Goal: Submit feedback/report problem

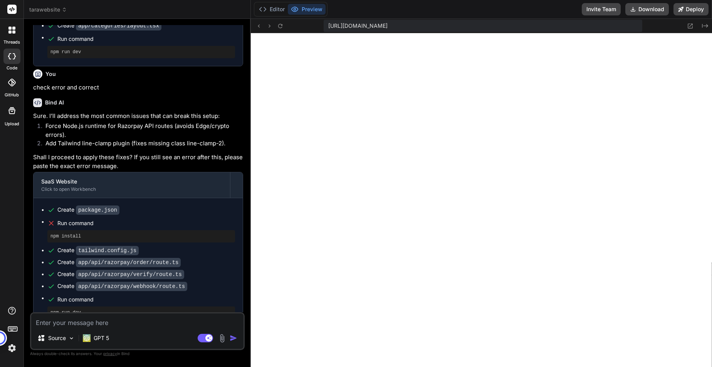
scroll to position [1723, 0]
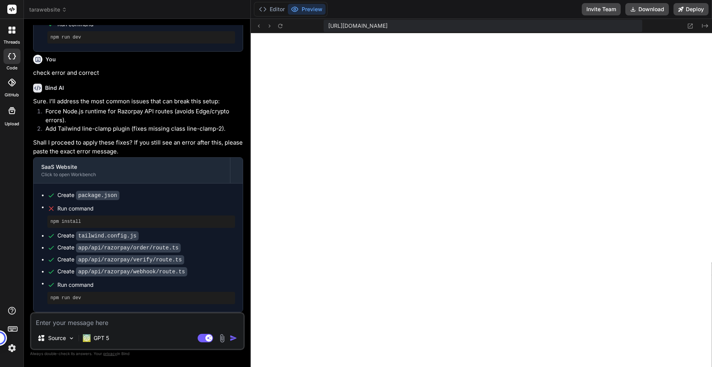
click at [112, 324] on textarea at bounding box center [137, 320] width 212 height 14
type textarea "y"
type textarea "x"
type textarea "ye"
type textarea "x"
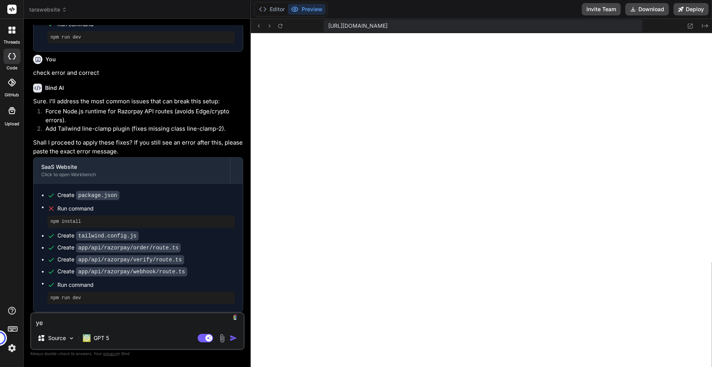
type textarea "yes"
type textarea "x"
type textarea "yes"
type textarea "x"
type textarea "yes p"
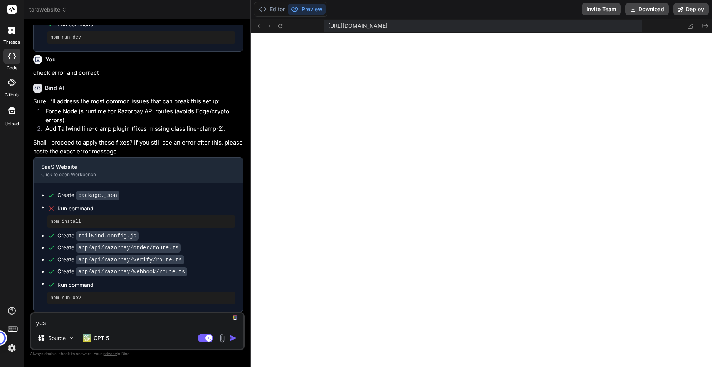
type textarea "x"
type textarea "yes pl"
type textarea "x"
type textarea "yes ple"
type textarea "x"
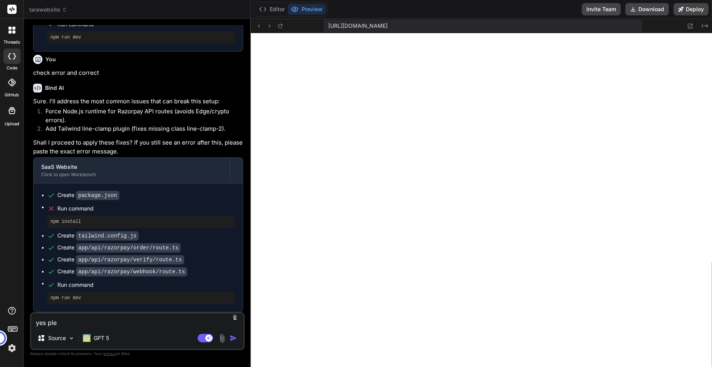
type textarea "yes plea"
type textarea "x"
type textarea "yes pleas"
type textarea "x"
type textarea "yes please"
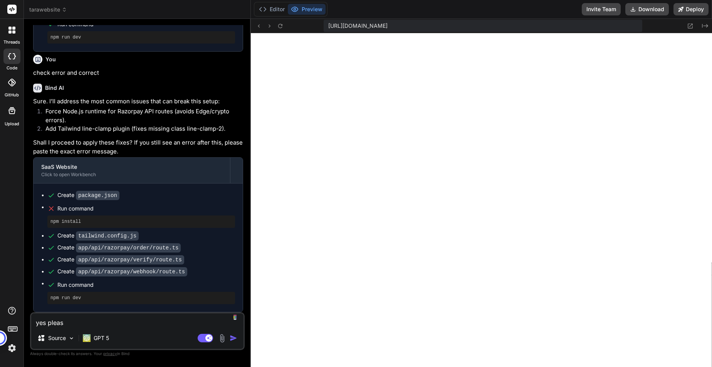
type textarea "x"
type textarea "yes please"
type textarea "x"
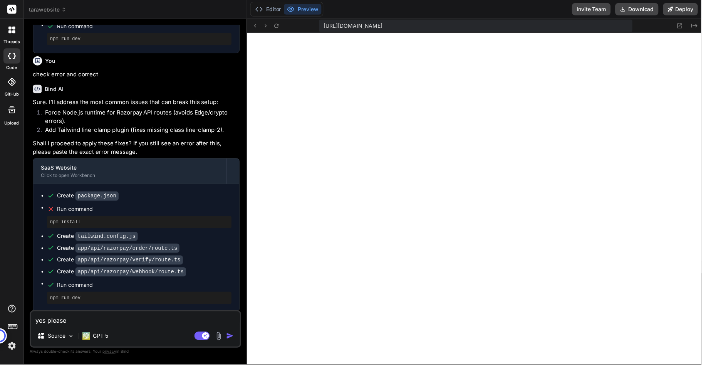
type textarea "yes please c"
type textarea "x"
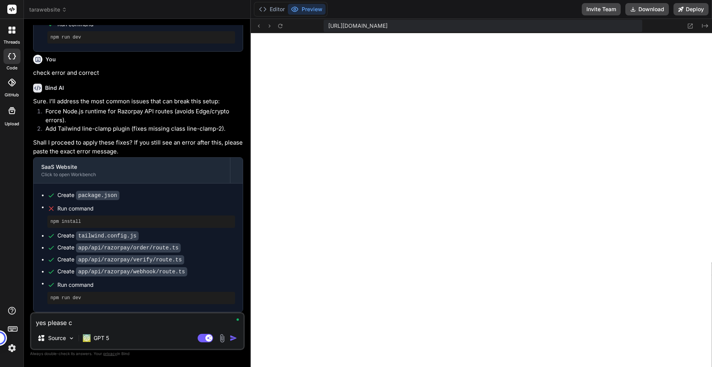
type textarea "yes please co"
type textarea "x"
type textarea "yes please cor"
type textarea "x"
type textarea "yes please corr"
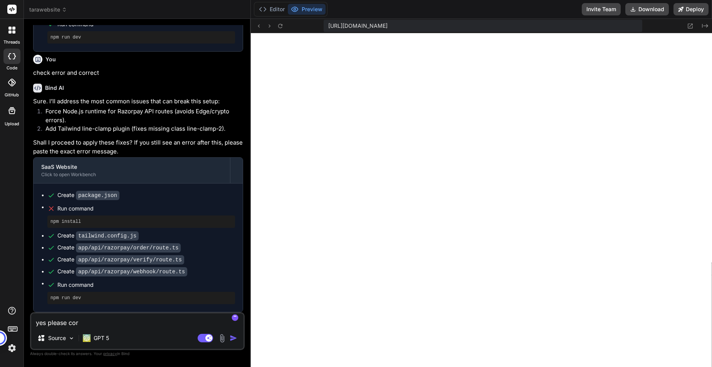
type textarea "x"
type textarea "yes please corre"
type textarea "x"
type textarea "yes please correc"
type textarea "x"
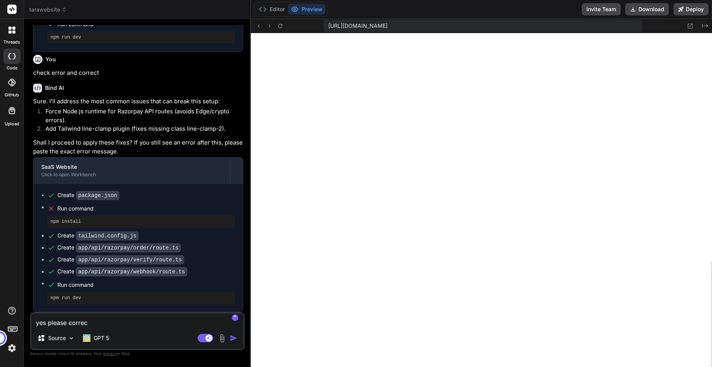
type textarea "yes please correct"
type textarea "x"
type textarea "yes please correct"
type textarea "x"
drag, startPoint x: 102, startPoint y: 321, endPoint x: -30, endPoint y: 315, distance: 133.0
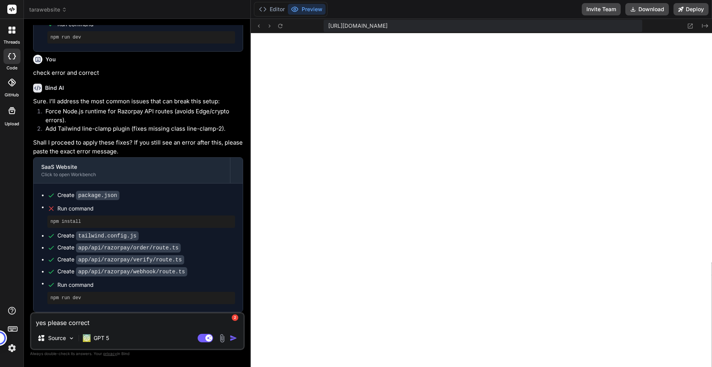
click at [0, 315] on html "threads code GitHub Upload tarawebsite Created with Pixso. Bind AI Web Search C…" at bounding box center [356, 183] width 712 height 367
type textarea "s"
type textarea "x"
type textarea "sh"
type textarea "x"
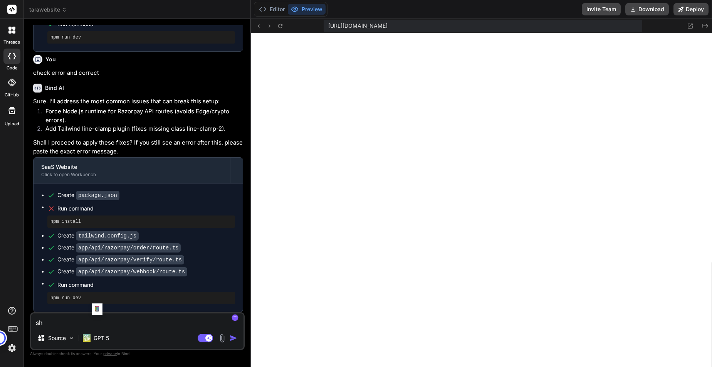
type textarea "sho"
type textarea "x"
type textarea "show"
type textarea "x"
type textarea "showi"
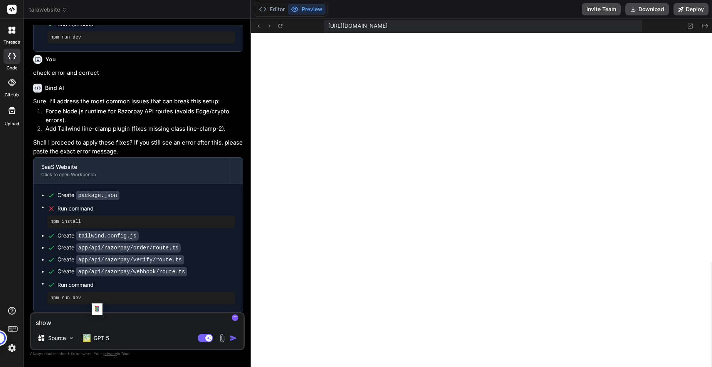
type textarea "x"
type textarea "showin"
type textarea "x"
type textarea "showing"
type textarea "x"
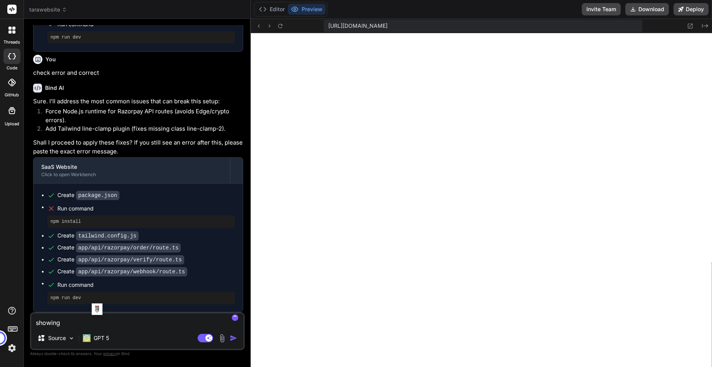
type textarea "showing"
type textarea "x"
type textarea "showing b"
type textarea "x"
type textarea "showing be"
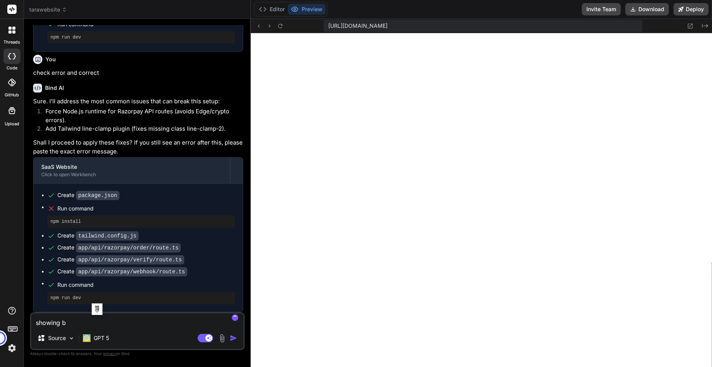
type textarea "x"
type textarea "showing bel"
type textarea "x"
type textarea "showing belw"
type textarea "x"
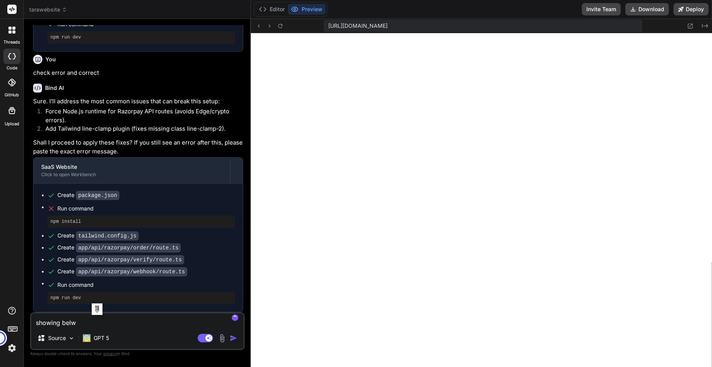
type textarea "showing belwo"
type textarea "x"
type textarea "showing belwo"
type textarea "x"
type textarea "showing belwo"
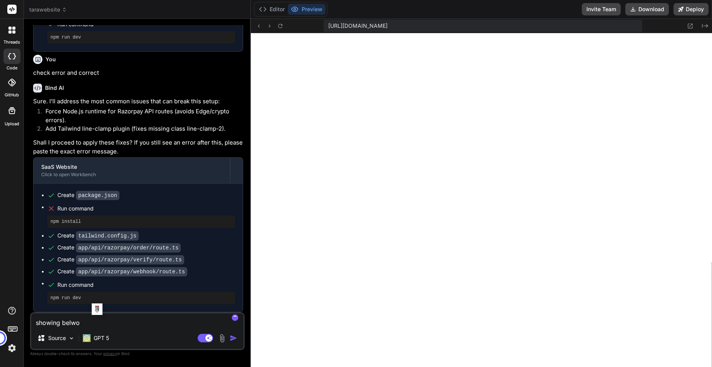
type textarea "x"
type textarea "showing belw"
type textarea "x"
type textarea "showing bel"
type textarea "x"
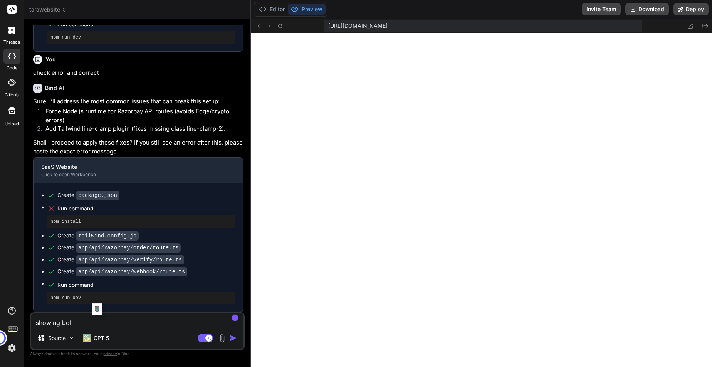
type textarea "showing belp"
type textarea "x"
type textarea "showing bel"
type textarea "x"
type textarea "showing [PERSON_NAME]"
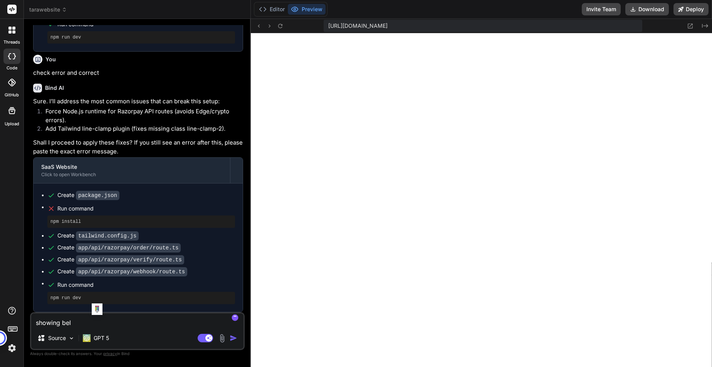
type textarea "x"
type textarea "showing [PERSON_NAME]"
type textarea "x"
type textarea "showing [PERSON_NAME]"
type textarea "x"
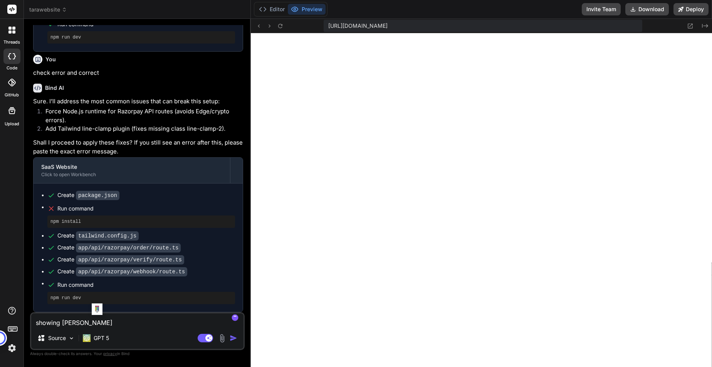
type textarea "showing [PERSON_NAME]"
type textarea "x"
type textarea "showing beloew"
type textarea "x"
type textarea "showing beloew"
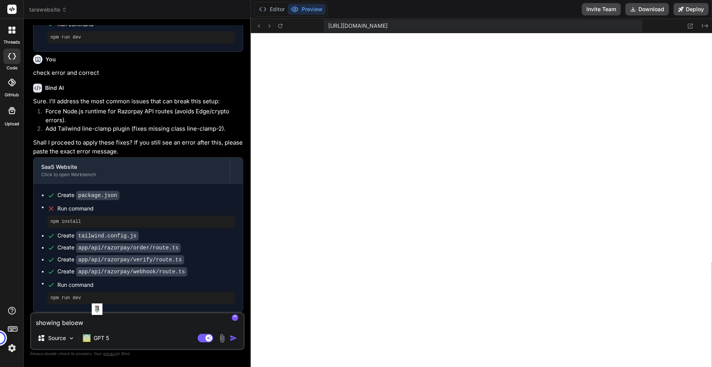
type textarea "x"
type textarea "showing beloew e"
type textarea "x"
type textarea "showing beloew er"
type textarea "x"
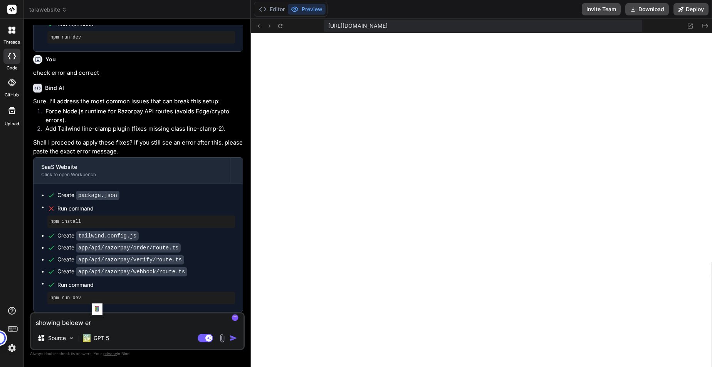
type textarea "showing beloew err"
type textarea "x"
type textarea "showing [GEOGRAPHIC_DATA] erro"
type textarea "x"
type textarea "showing beloew error"
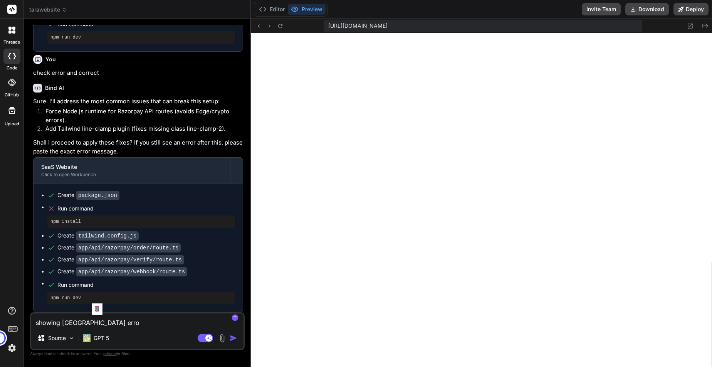
type textarea "x"
type textarea "showing beloew error"
type textarea "x"
type textarea "showing beloew error -"
type textarea "x"
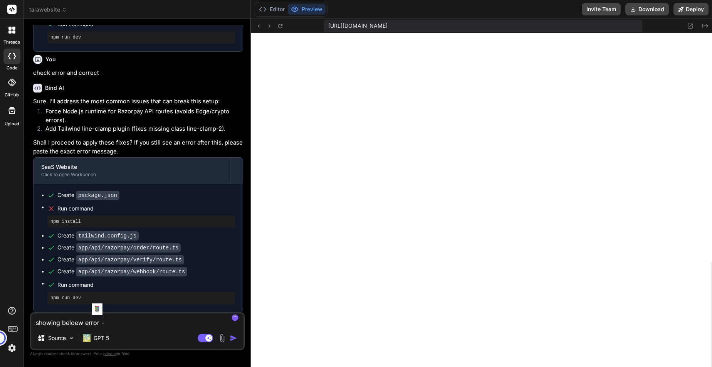
type textarea "showing beloew error -"
type textarea "x"
paste textarea "./app/globals.css.webpack[javascript/auto]!=!./node_modules/next/dist/build/web…"
type textarea "showing beloew error - ./app/globals.css.webpack[javascript/auto]!=!./node_modu…"
type textarea "x"
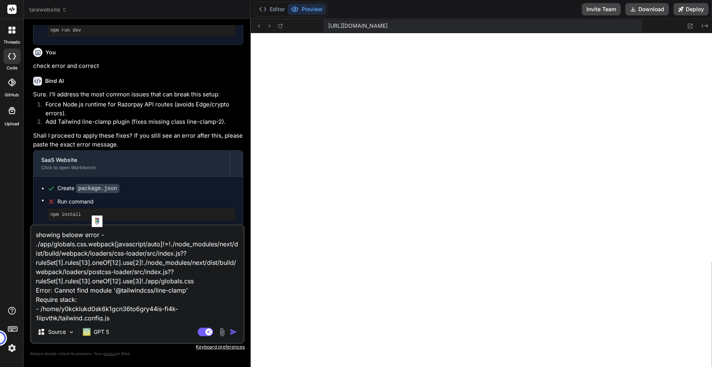
scroll to position [1, 0]
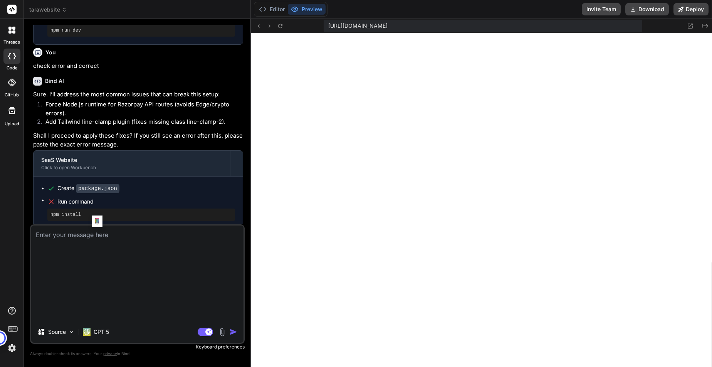
type textarea "x"
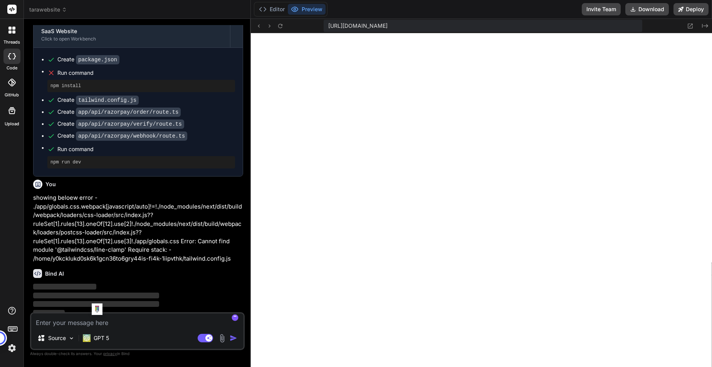
scroll to position [1863, 0]
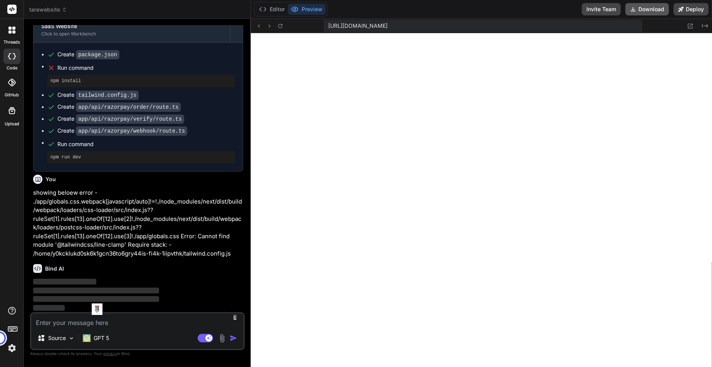
type textarea "x"
type textarea "plugins: [] };"
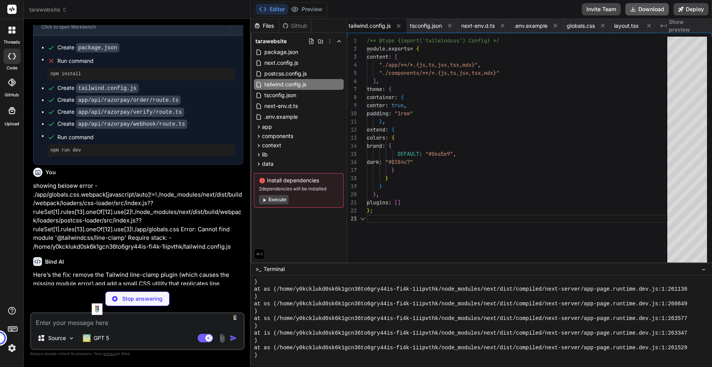
scroll to position [16, 0]
type textarea "x"
type textarea "/* Fallback for line-clamp-2 without Tailwind plugin */ .line-clamp-2 { display…"
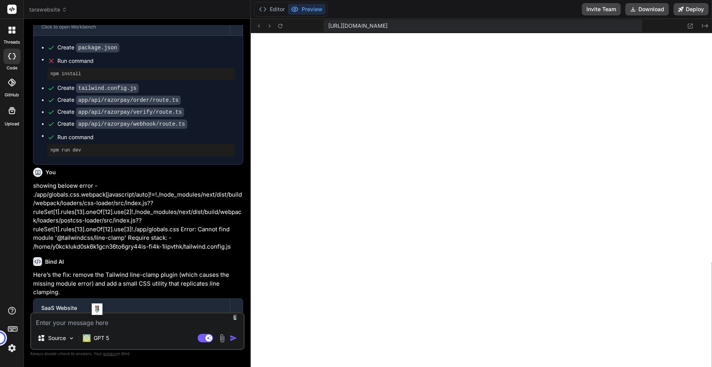
type textarea "x"
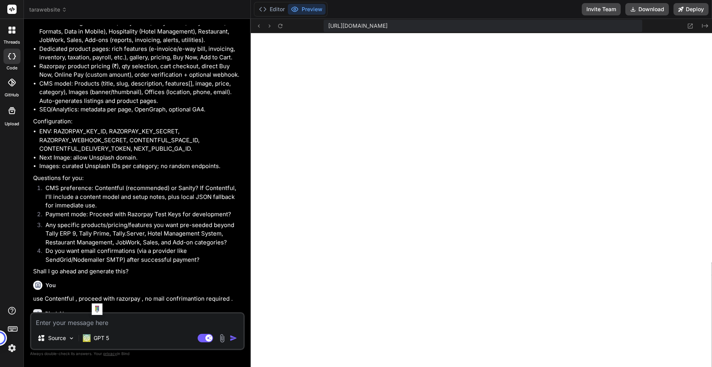
scroll to position [1946, 0]
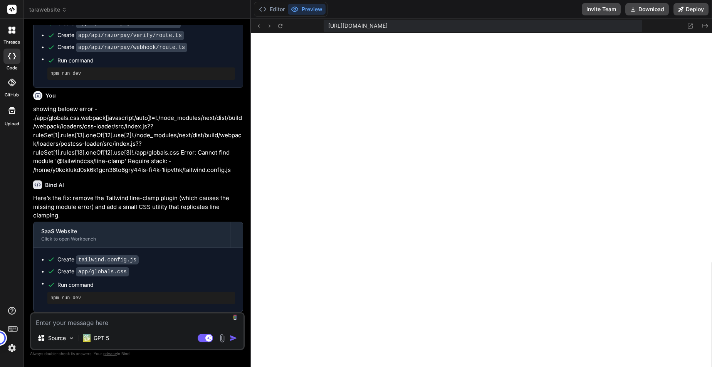
click at [106, 319] on textarea at bounding box center [137, 320] width 212 height 14
type textarea "n"
type textarea "x"
type textarea "no"
type textarea "x"
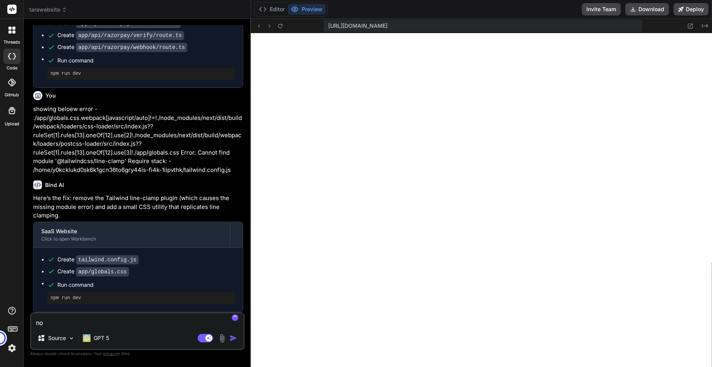
type textarea "now"
type textarea "x"
type textarea "now"
type textarea "x"
type textarea "now i"
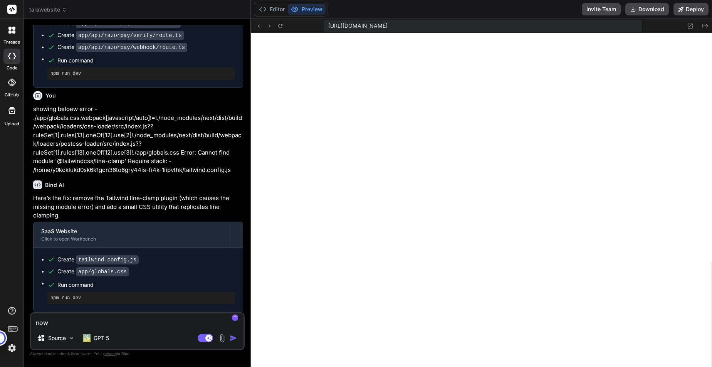
type textarea "x"
type textarea "now it"
type textarea "x"
type textarea "now it'"
type textarea "x"
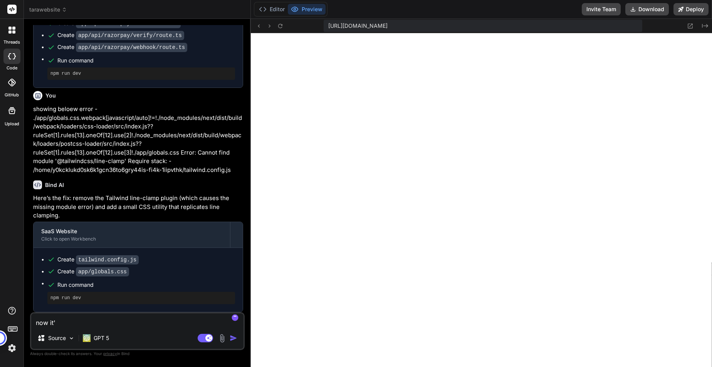
type textarea "now it's"
type textarea "x"
type textarea "now it's"
type textarea "x"
type textarea "now it's s"
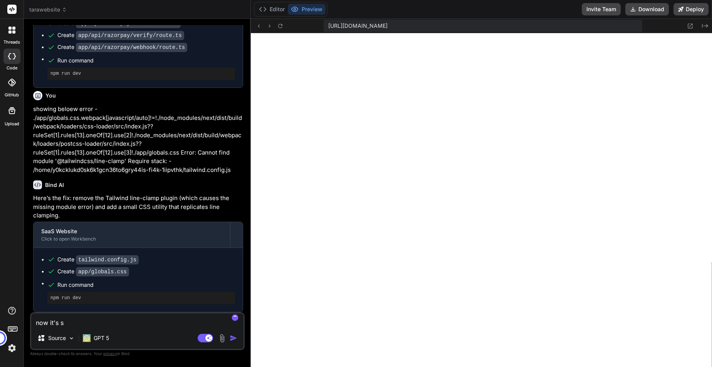
type textarea "x"
type textarea "now it's sh"
type textarea "x"
type textarea "now it's sho"
type textarea "x"
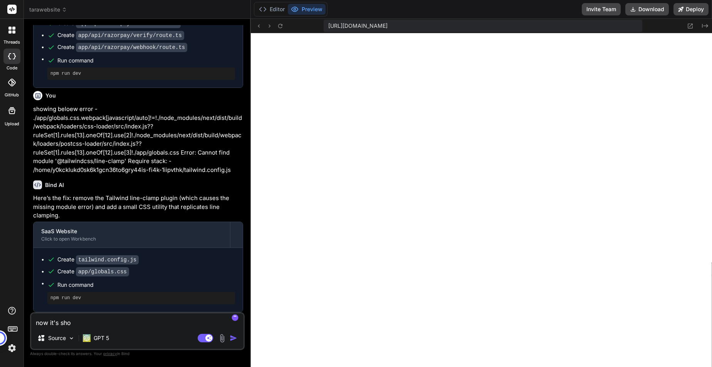
type textarea "now it's show"
type textarea "x"
type textarea "now it's showi"
type textarea "x"
type textarea "now it's showin"
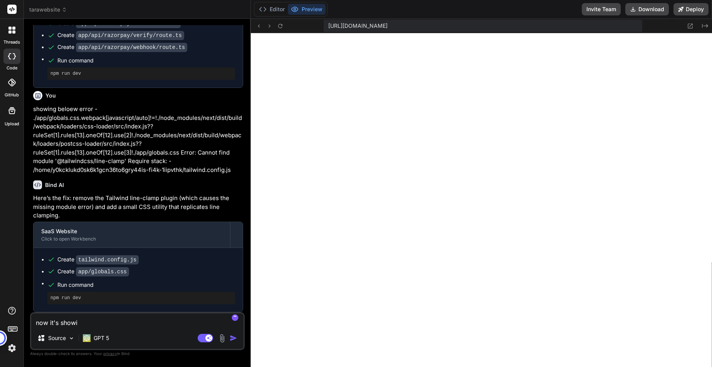
type textarea "x"
type textarea "now it's showing"
type textarea "x"
type textarea "now it's showing"
type textarea "x"
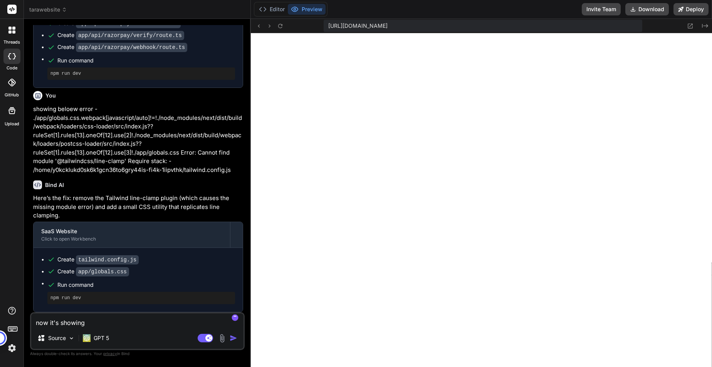
type textarea "now it's showing -"
type textarea "x"
type textarea "now it's showing -"
type textarea "x"
paste textarea "Unhandled Runtime Error Error: Element type is invalid: expected a string (for …"
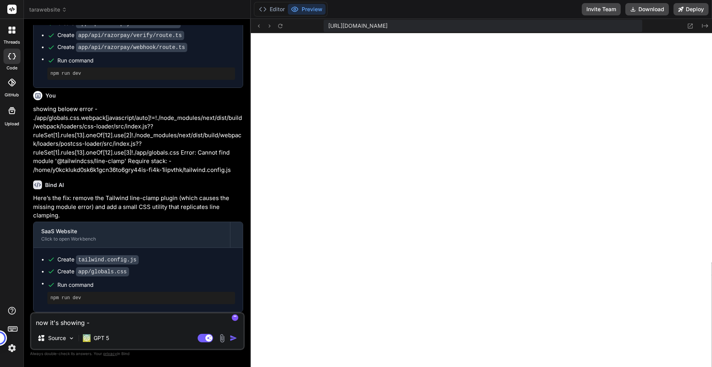
type textarea "now it's showing - Unhandled Runtime Error Error: Element type is invalid: expe…"
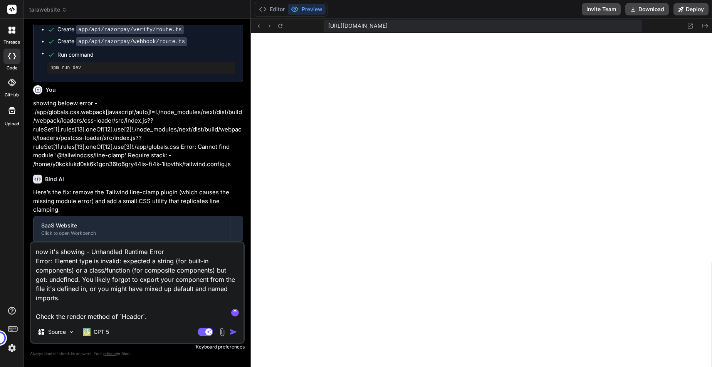
type textarea "x"
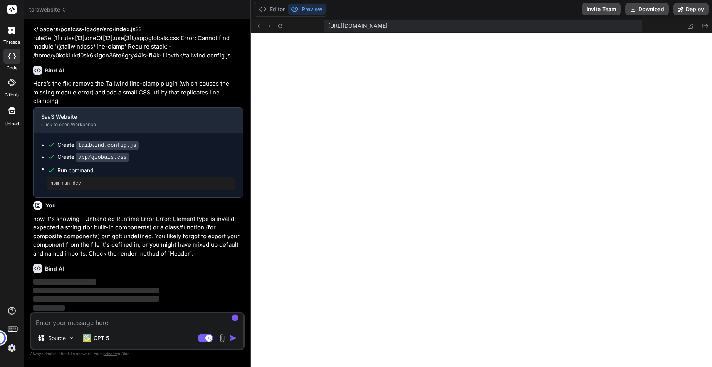
scroll to position [2061, 0]
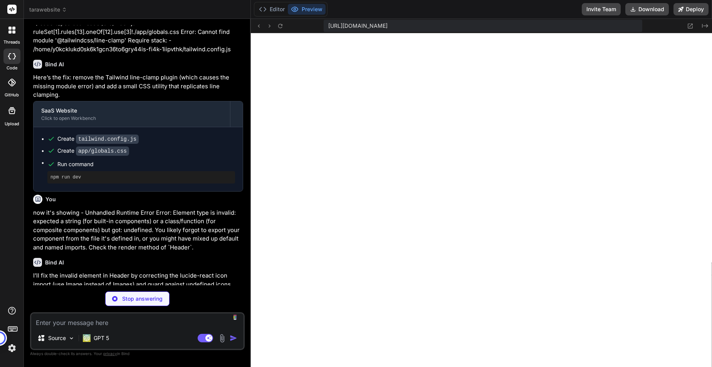
type textarea "x"
type textarea "</Link> </div> </div> </header> ); }"
type textarea "x"
